Goal: Navigation & Orientation: Find specific page/section

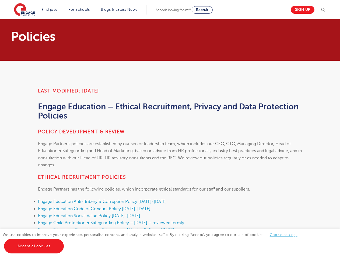
click at [170, 129] on h4 "Policy development & review" at bounding box center [170, 132] width 264 height 6
click at [325, 10] on img at bounding box center [323, 10] width 6 height 6
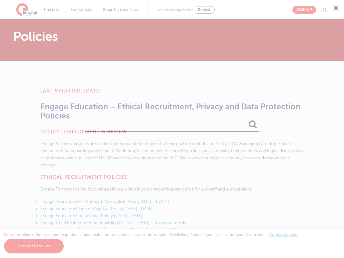
click at [283, 235] on div "✕" at bounding box center [172, 129] width 344 height 258
click at [34, 246] on div "✕" at bounding box center [172, 129] width 344 height 258
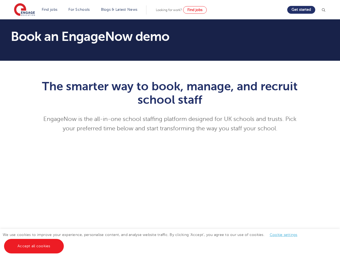
click at [170, 129] on p "EngageNow is the all-in-one school staffing platform designed for UK schools an…" at bounding box center [170, 124] width 264 height 19
click at [325, 10] on img at bounding box center [322, 9] width 5 height 5
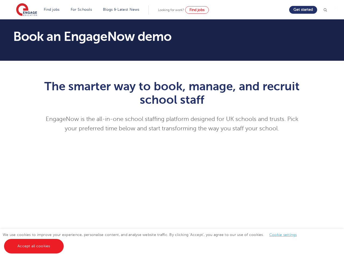
click at [283, 235] on div "✕" at bounding box center [172, 129] width 344 height 258
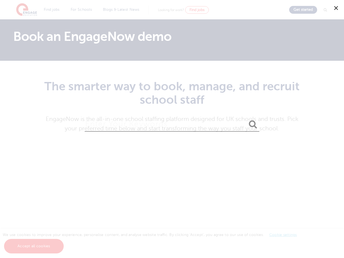
click at [34, 246] on div "✕" at bounding box center [172, 129] width 344 height 258
